Goal: Information Seeking & Learning: Learn about a topic

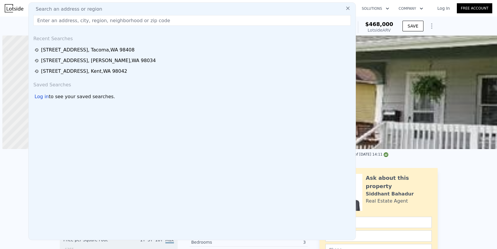
scroll to position [0, 138]
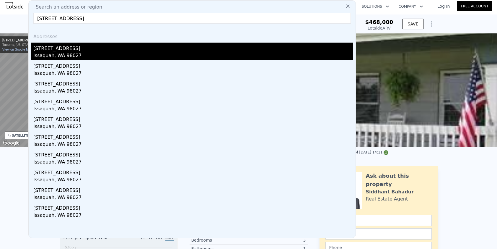
type input "[STREET_ADDRESS]"
click at [105, 51] on div "[STREET_ADDRESS]" at bounding box center [193, 47] width 320 height 9
type input "3"
type input "5"
type input "1.75"
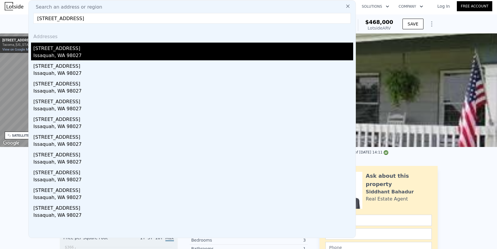
type input "2.75"
type input "1530"
type input "2600"
type input "10000"
type input "19635"
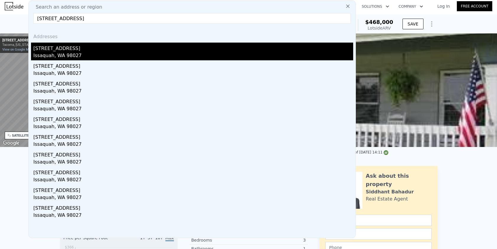
type input "$ 1,221,000"
type input "6"
type input "$ 944,804"
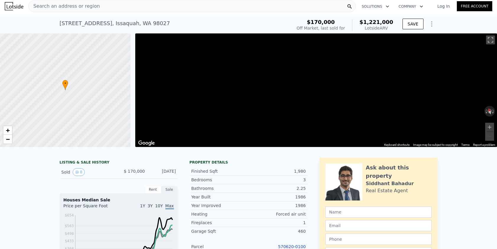
scroll to position [0, 2]
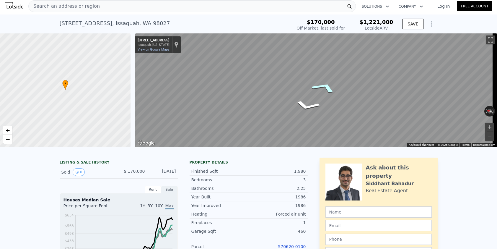
click at [329, 88] on icon "Go East, Mt Defiance Cir SW" at bounding box center [324, 87] width 44 height 18
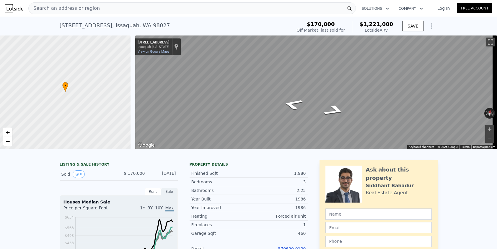
scroll to position [0, 0]
click at [487, 130] on button "Zoom in" at bounding box center [489, 129] width 9 height 9
click at [485, 138] on button "Zoom out" at bounding box center [489, 138] width 9 height 9
click at [291, 105] on icon "Go West, Mt Defiance Cir SW" at bounding box center [293, 104] width 36 height 17
click at [329, 90] on icon "Go East, Mt Defiance Cir SW" at bounding box center [334, 87] width 39 height 22
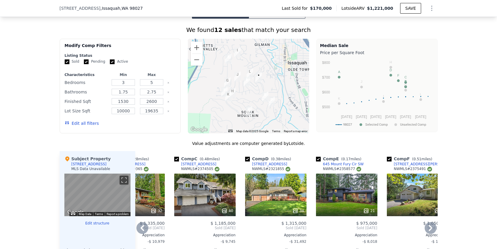
scroll to position [434, 0]
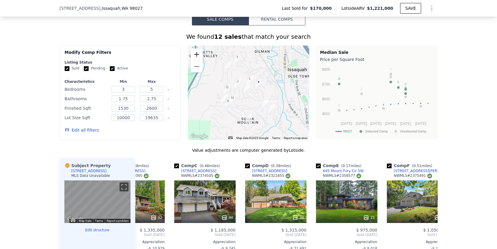
click at [195, 57] on button "Zoom in" at bounding box center [197, 54] width 12 height 12
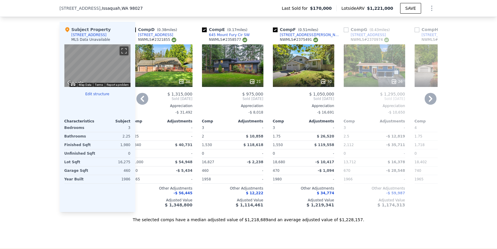
scroll to position [562, 0]
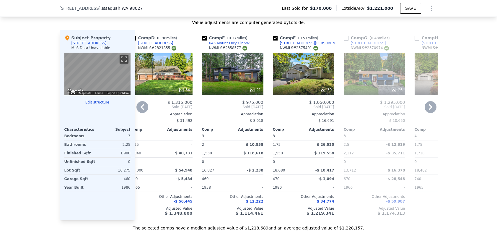
click at [219, 82] on div "21" at bounding box center [232, 74] width 61 height 43
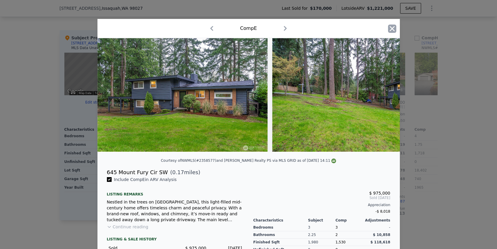
click at [390, 27] on icon "button" at bounding box center [392, 28] width 5 height 5
